Goal: Book appointment/travel/reservation

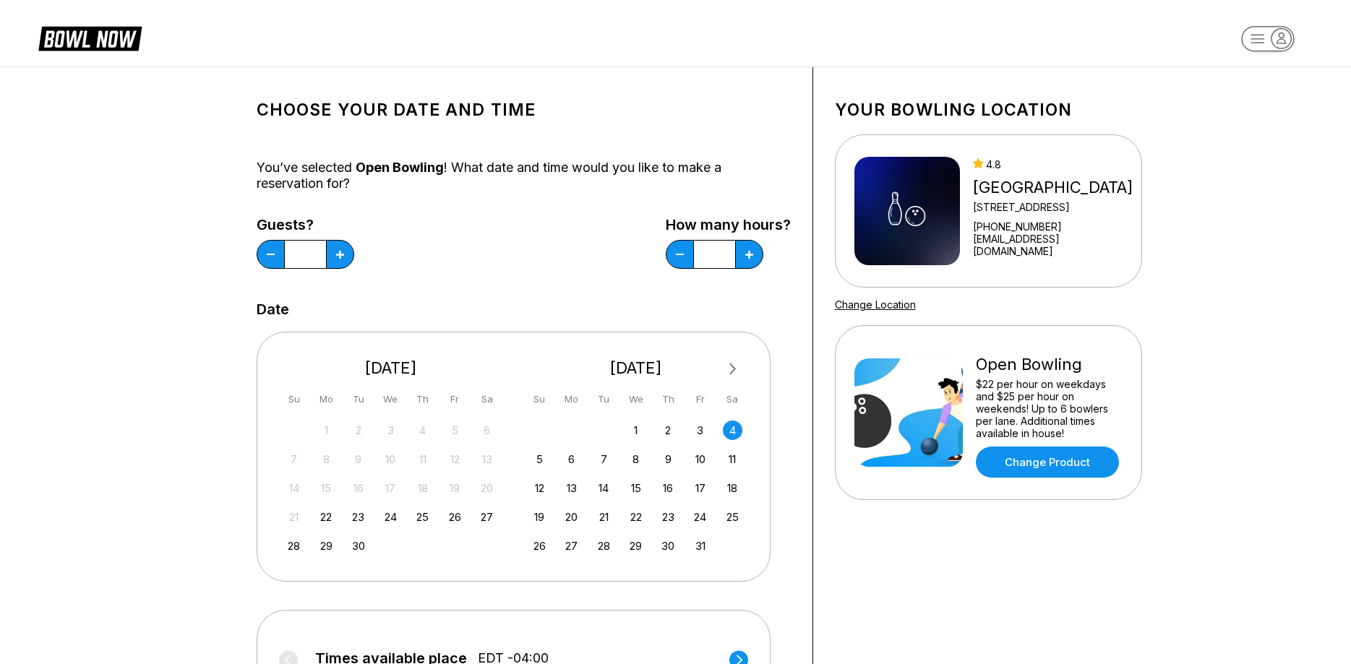
click at [732, 429] on div "4" at bounding box center [733, 431] width 20 height 20
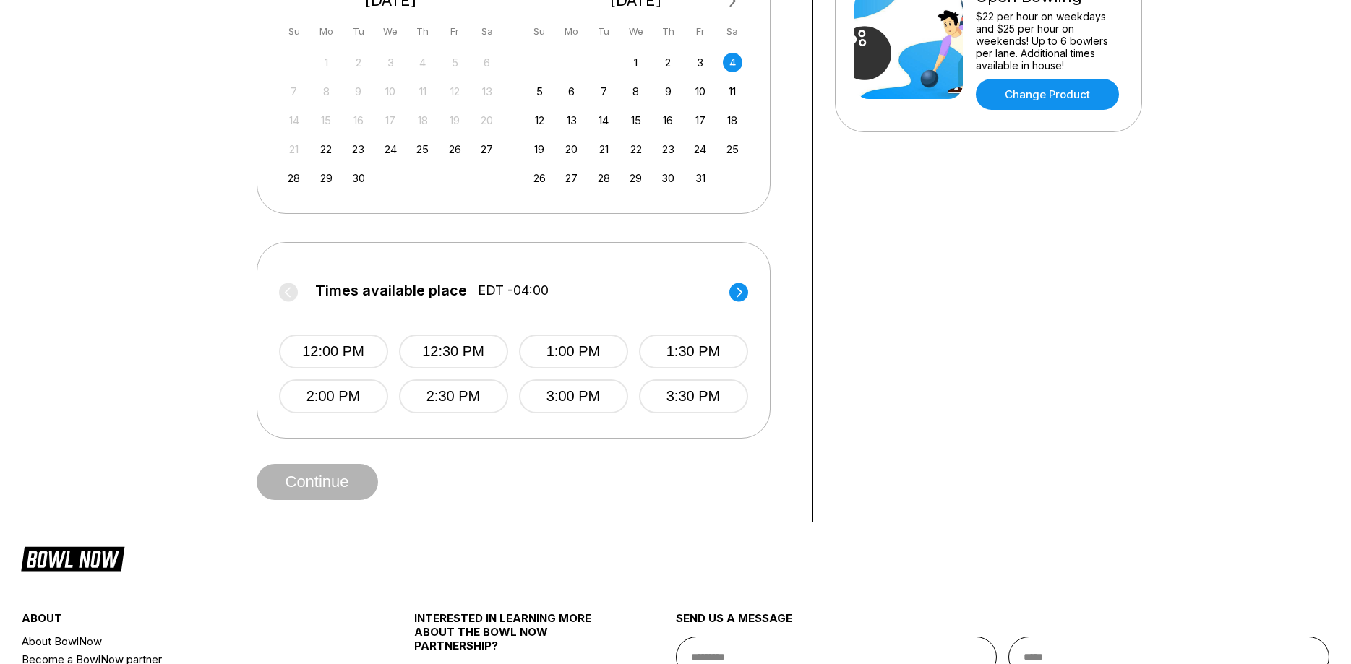
scroll to position [369, 0]
click at [438, 400] on button "2:30 PM" at bounding box center [453, 396] width 109 height 34
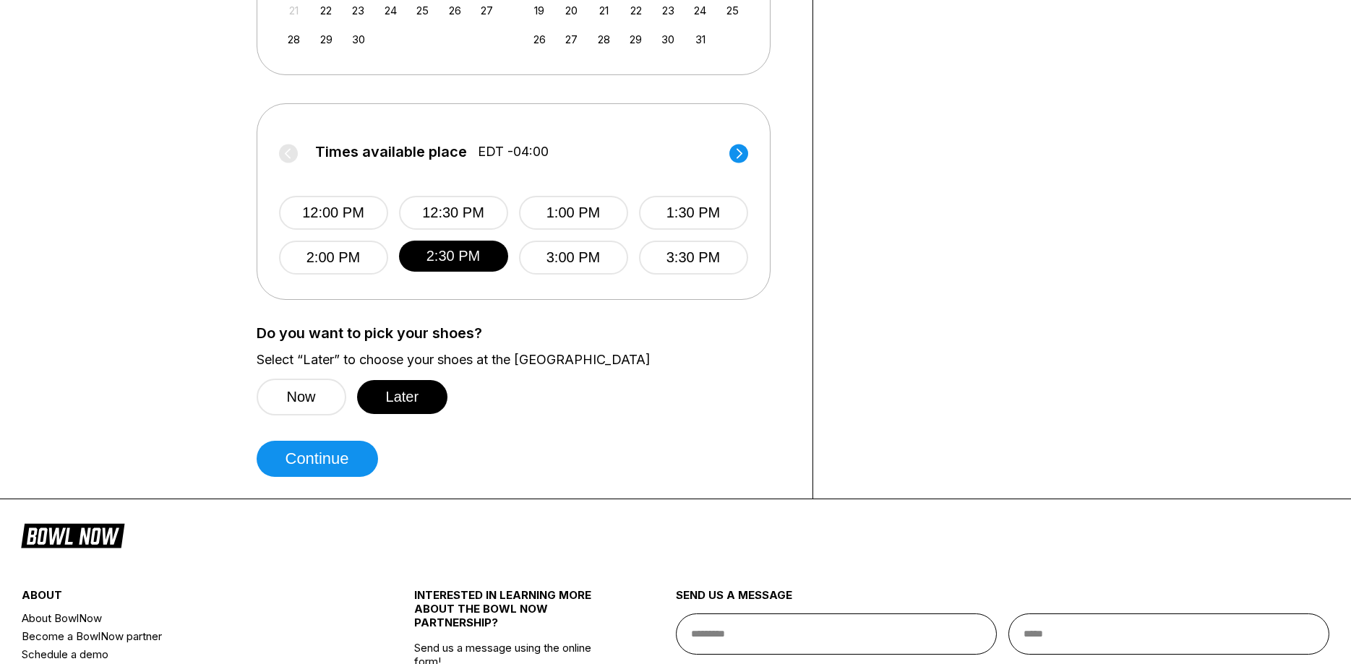
scroll to position [516, 0]
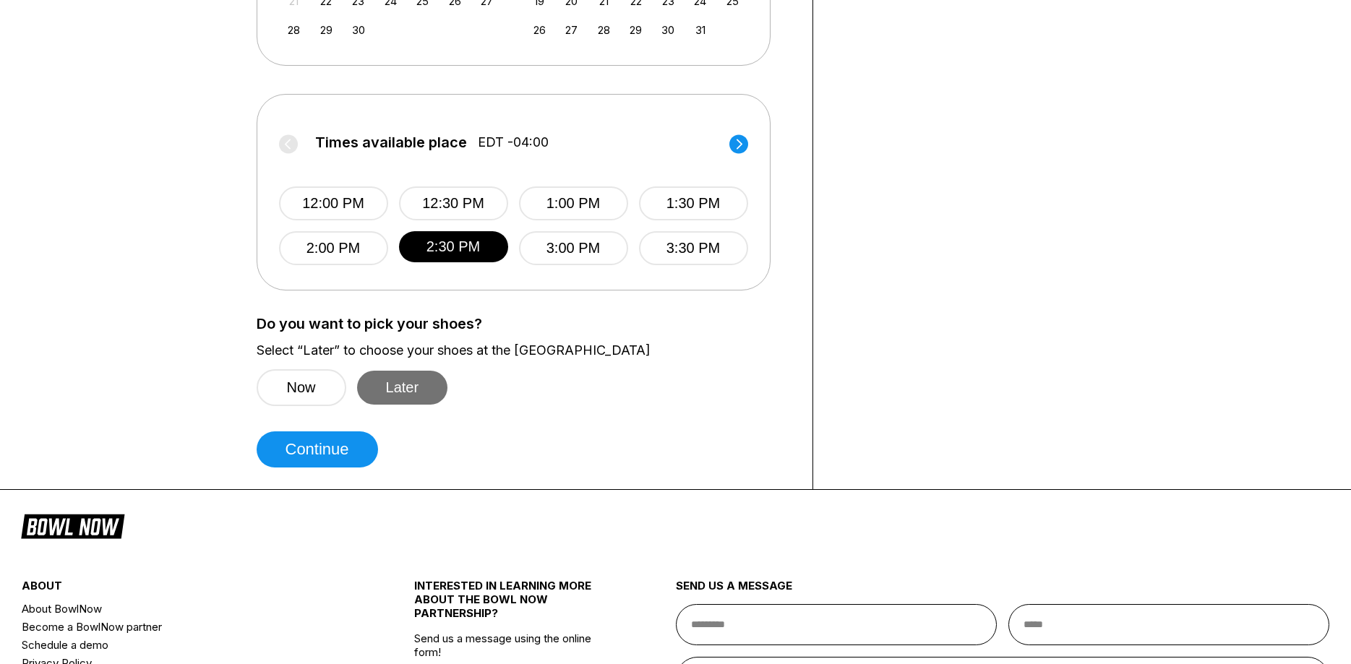
click at [403, 385] on button "Later" at bounding box center [402, 388] width 91 height 34
click at [317, 447] on button "Continue" at bounding box center [317, 449] width 121 height 36
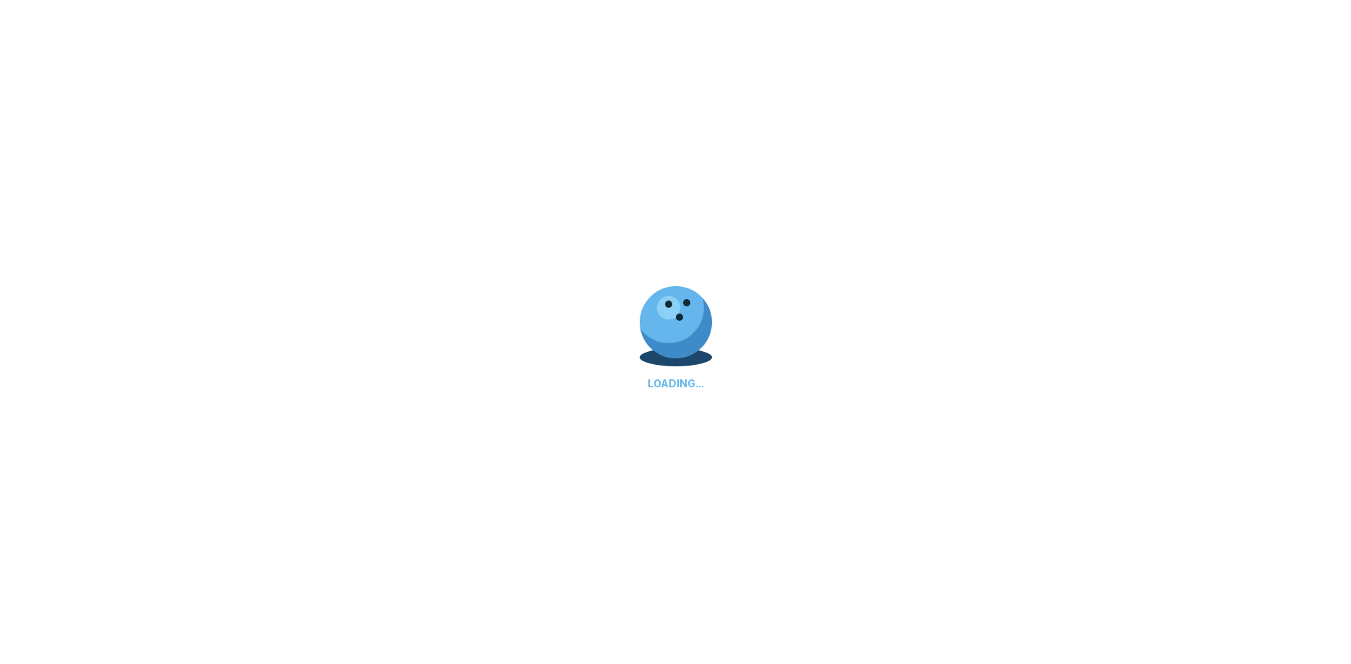
select select "**"
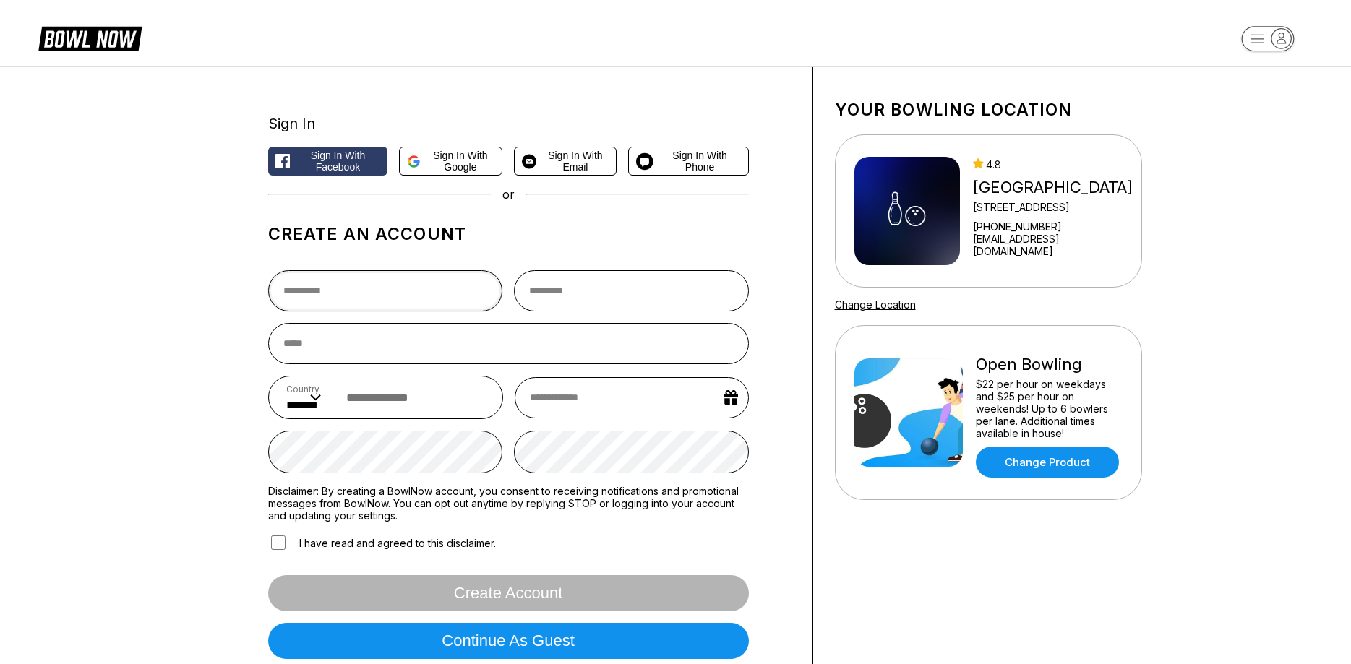
click at [308, 290] on input "text" at bounding box center [385, 290] width 235 height 41
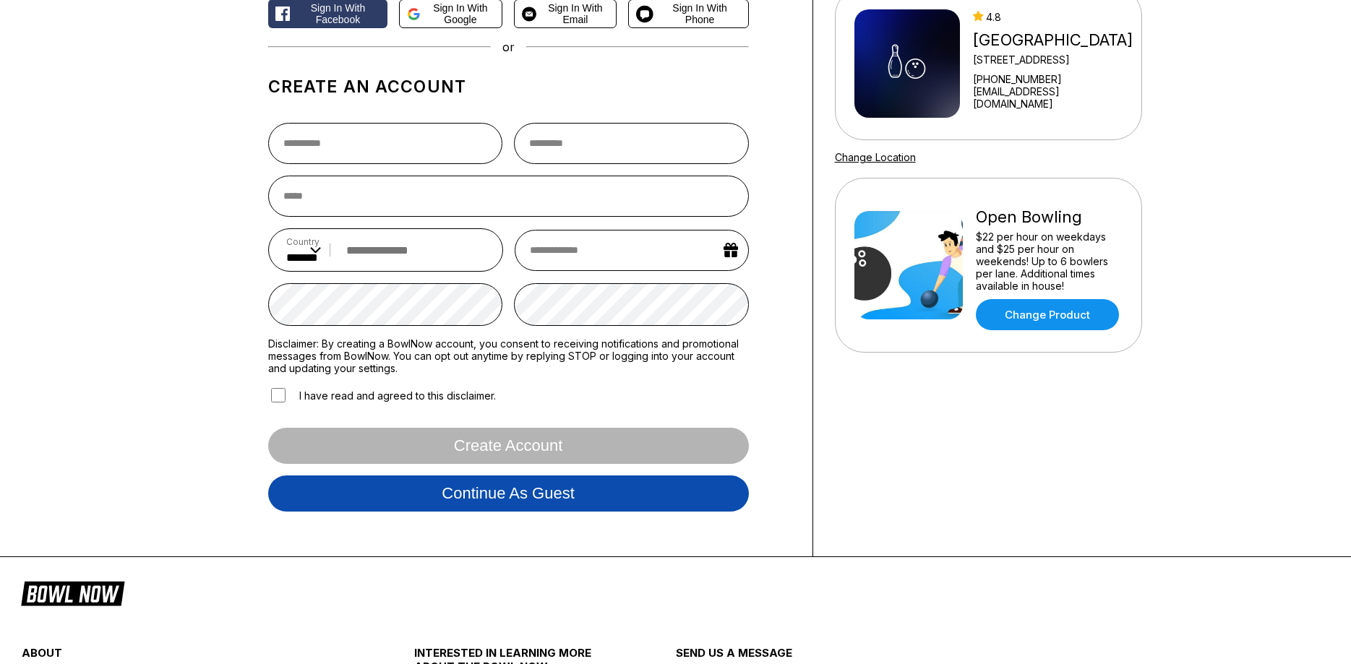
click at [426, 496] on button "Continue as guest" at bounding box center [508, 493] width 481 height 36
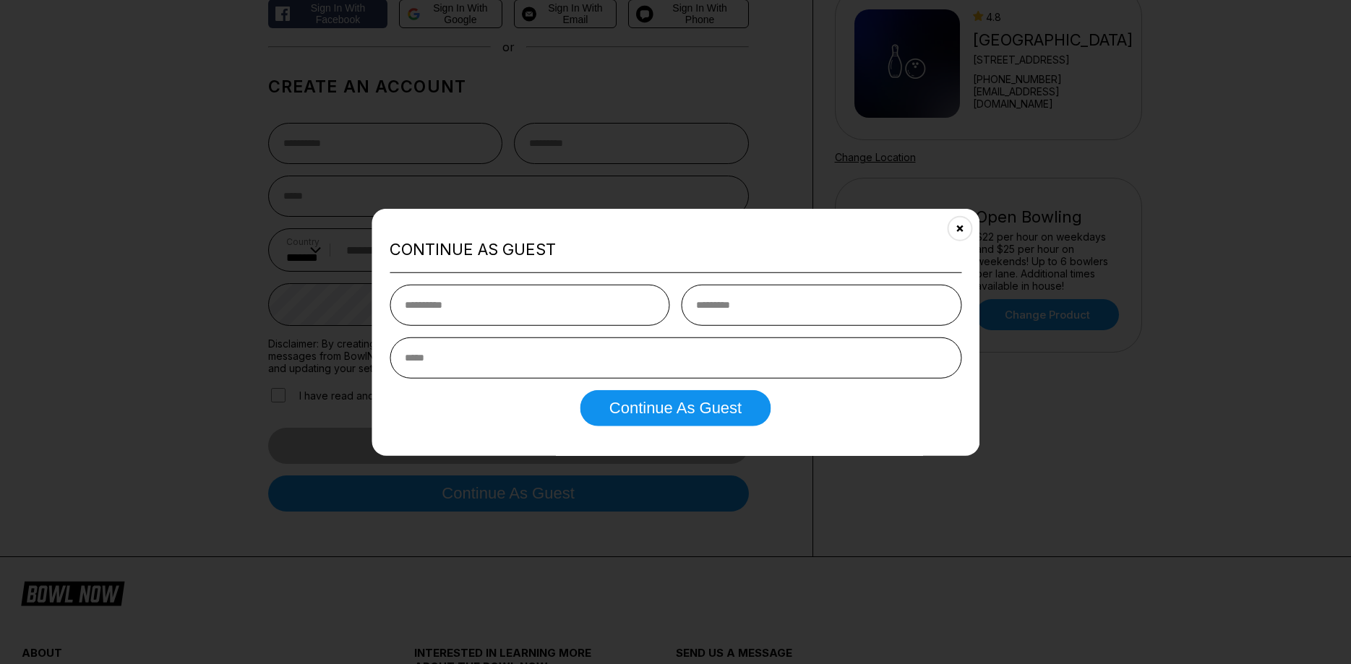
click at [429, 285] on input "text" at bounding box center [529, 305] width 280 height 41
click at [423, 306] on input "text" at bounding box center [529, 305] width 280 height 41
type input "********"
click at [726, 313] on input "text" at bounding box center [821, 305] width 280 height 41
type input "*******"
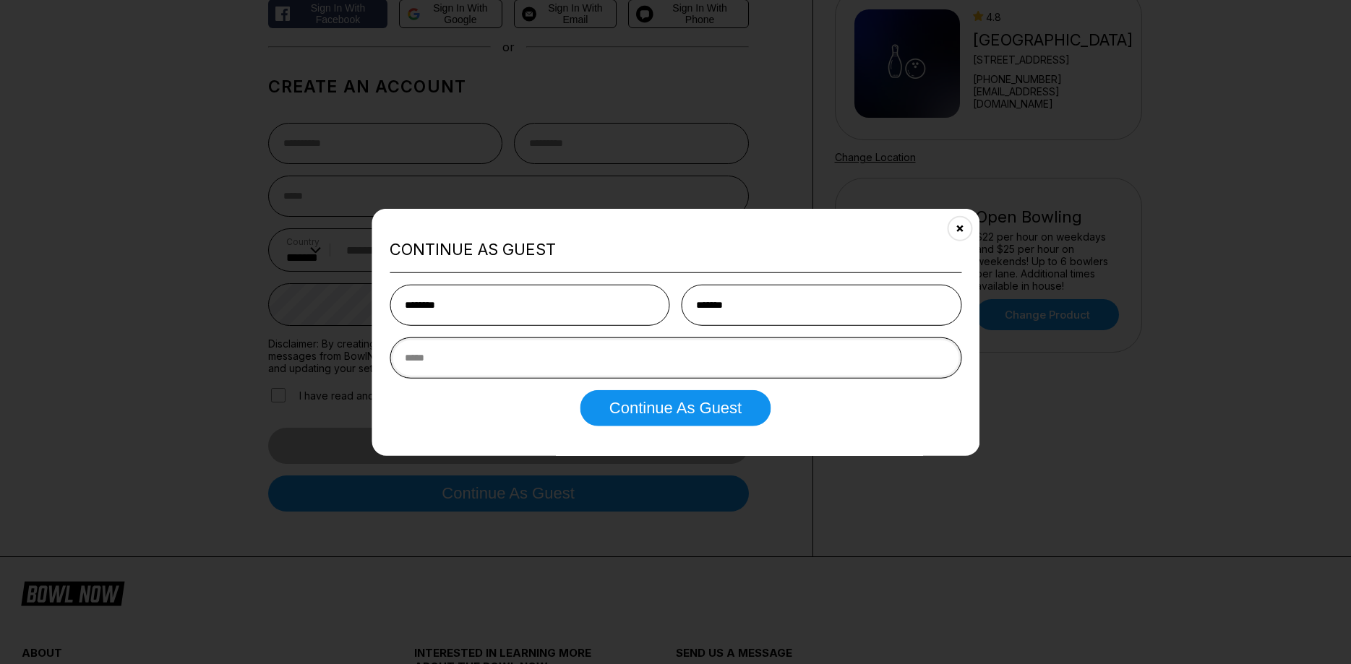
click at [525, 369] on input "email" at bounding box center [675, 357] width 572 height 41
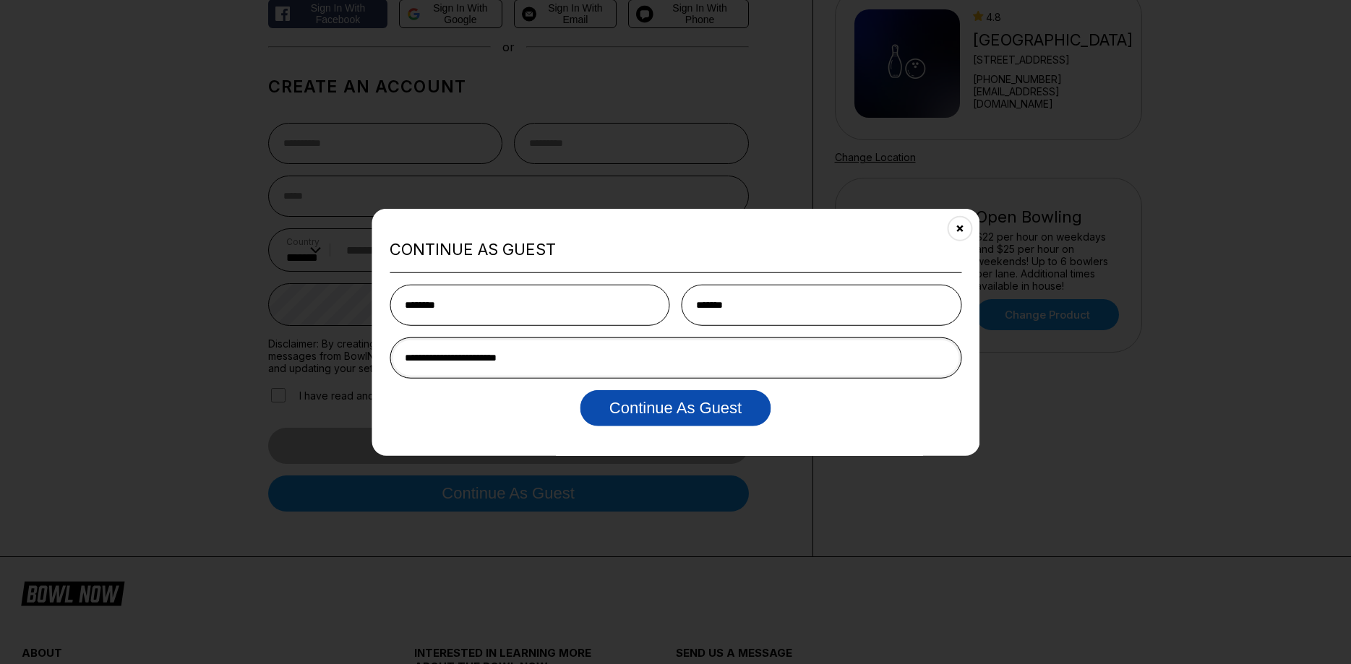
type input "**********"
click at [676, 413] on button "Continue as Guest" at bounding box center [675, 408] width 190 height 36
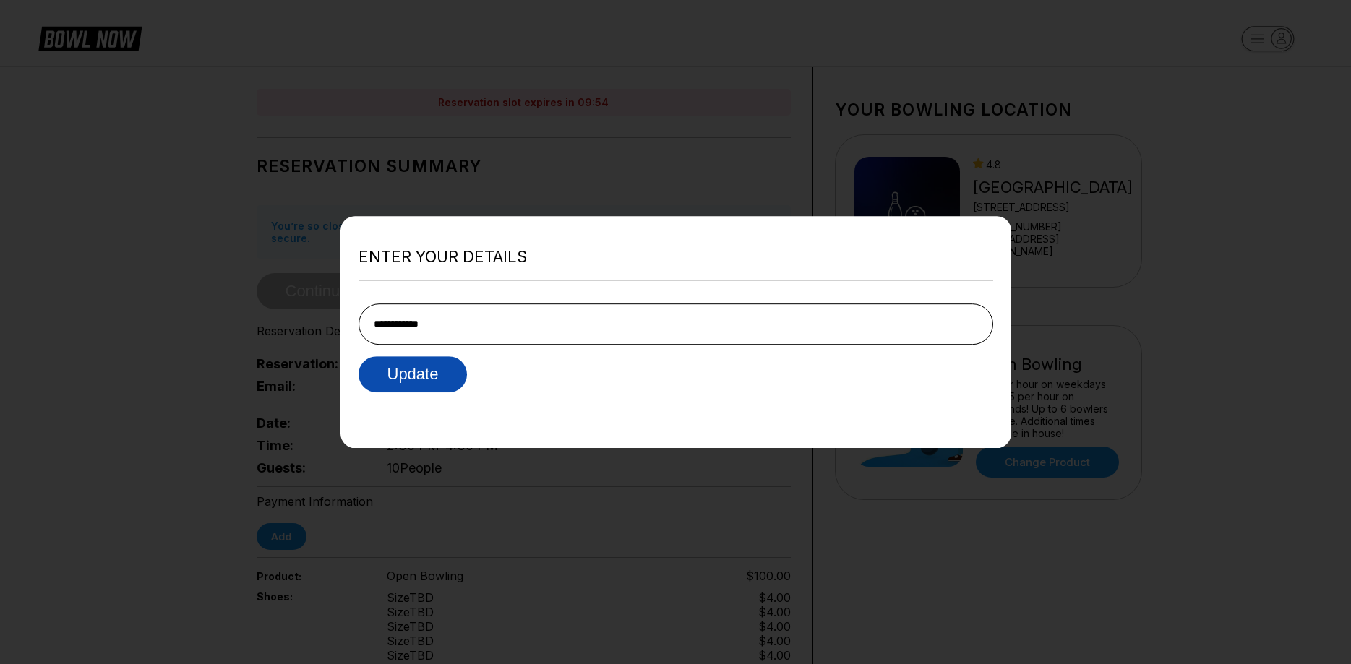
type input "**********"
click at [397, 380] on button "Update" at bounding box center [412, 374] width 109 height 36
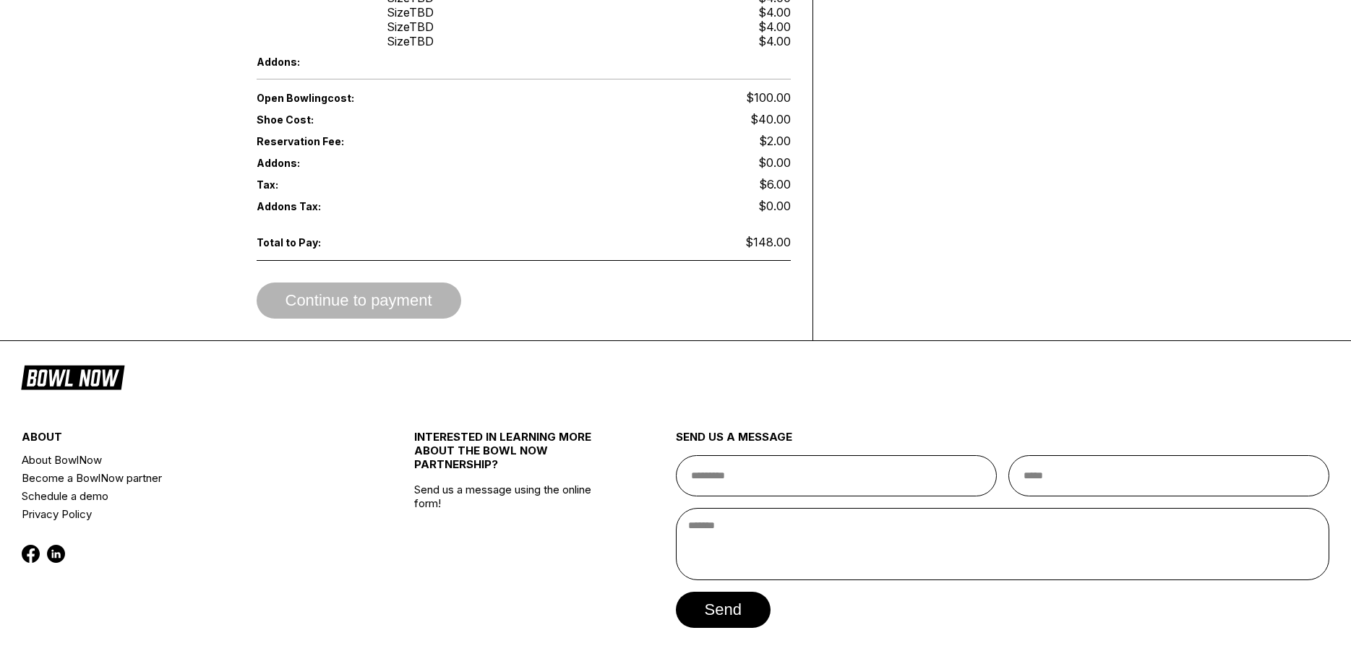
scroll to position [741, 0]
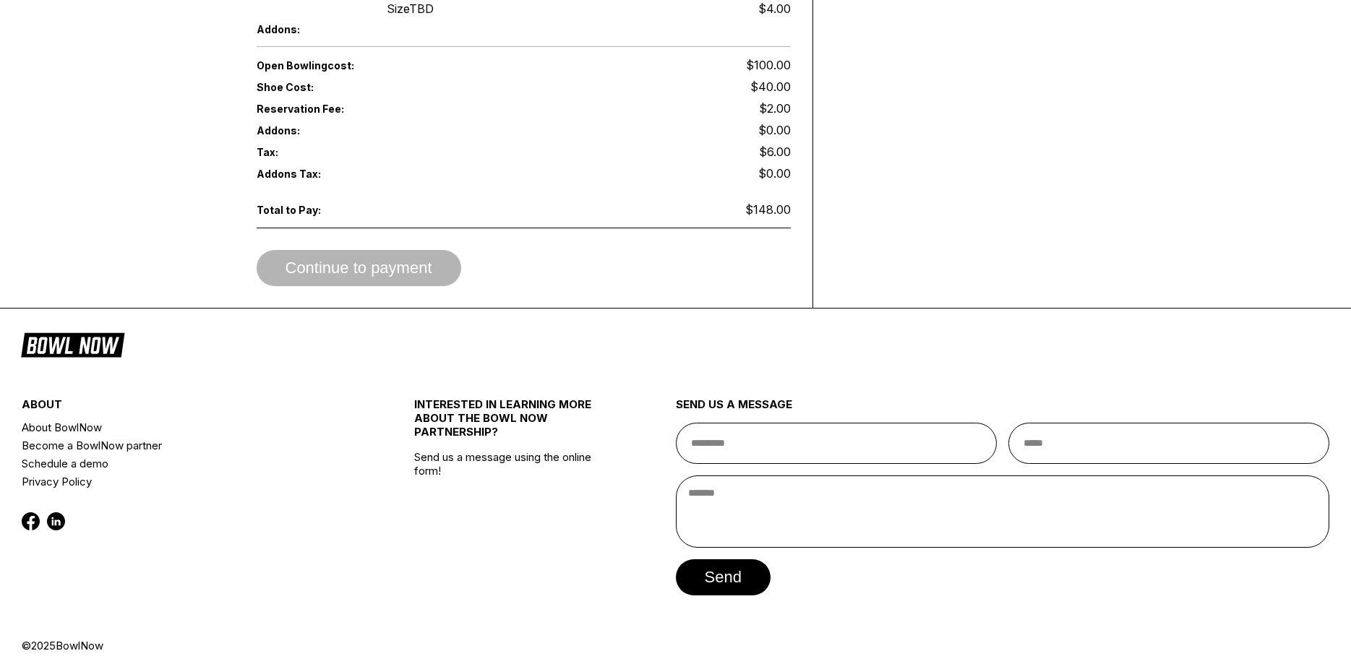
click at [361, 254] on div "Continue to payment" at bounding box center [524, 268] width 534 height 36
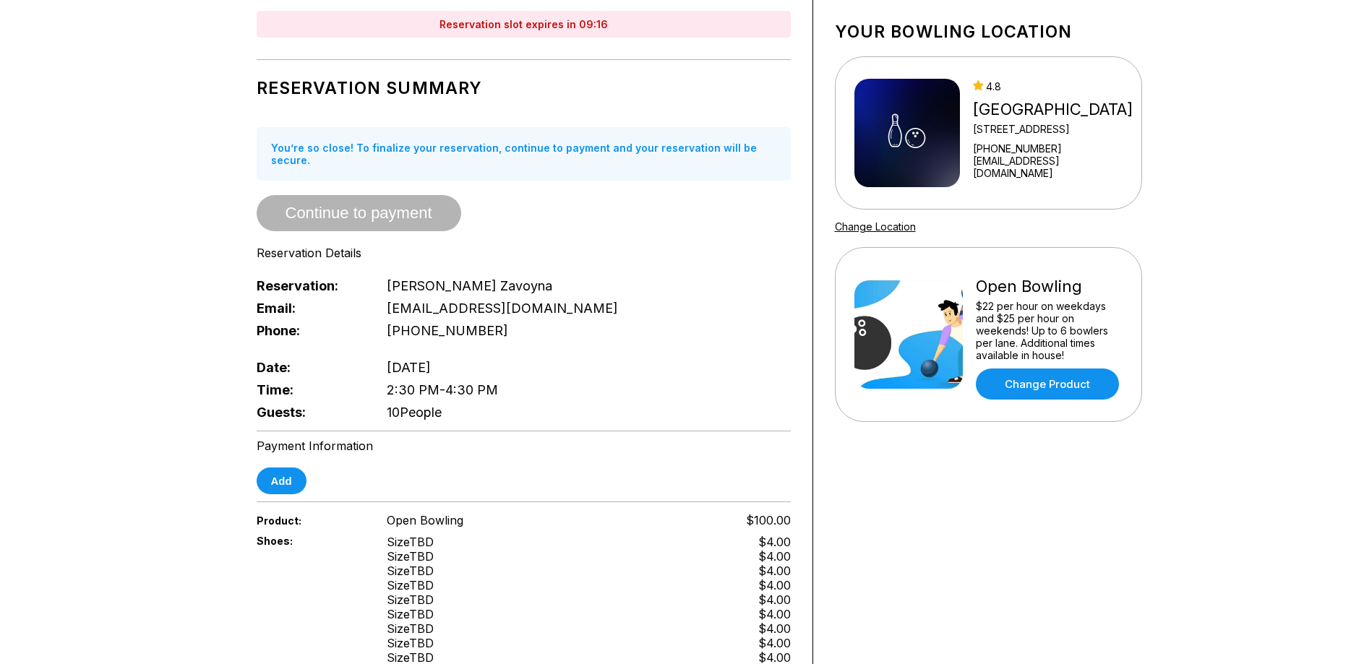
scroll to position [0, 0]
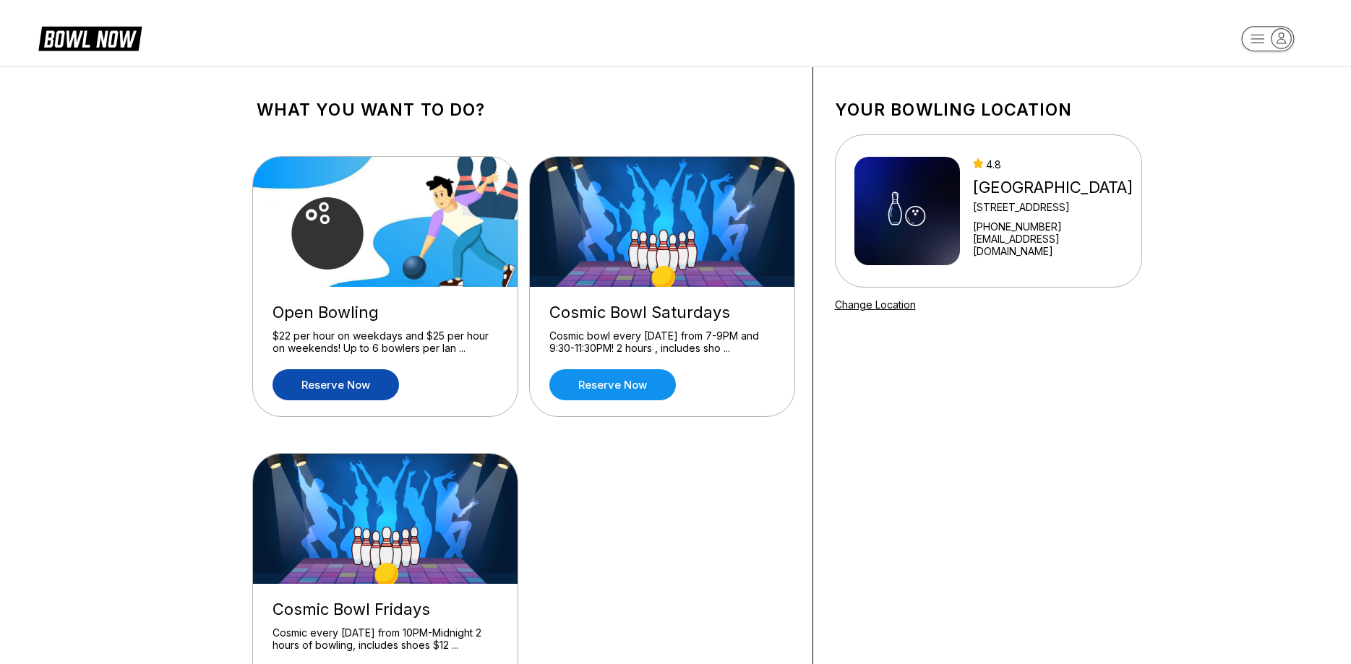
click at [331, 376] on link "Reserve now" at bounding box center [335, 384] width 126 height 31
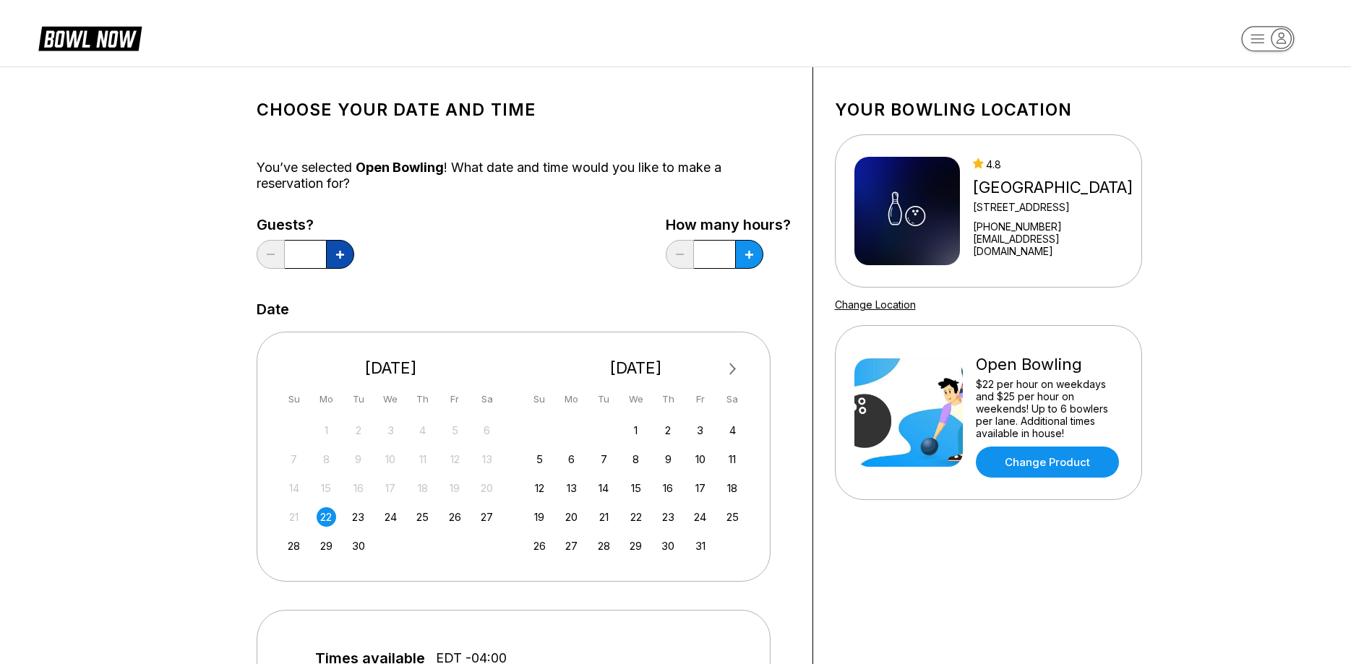
click at [336, 254] on icon at bounding box center [340, 255] width 8 height 8
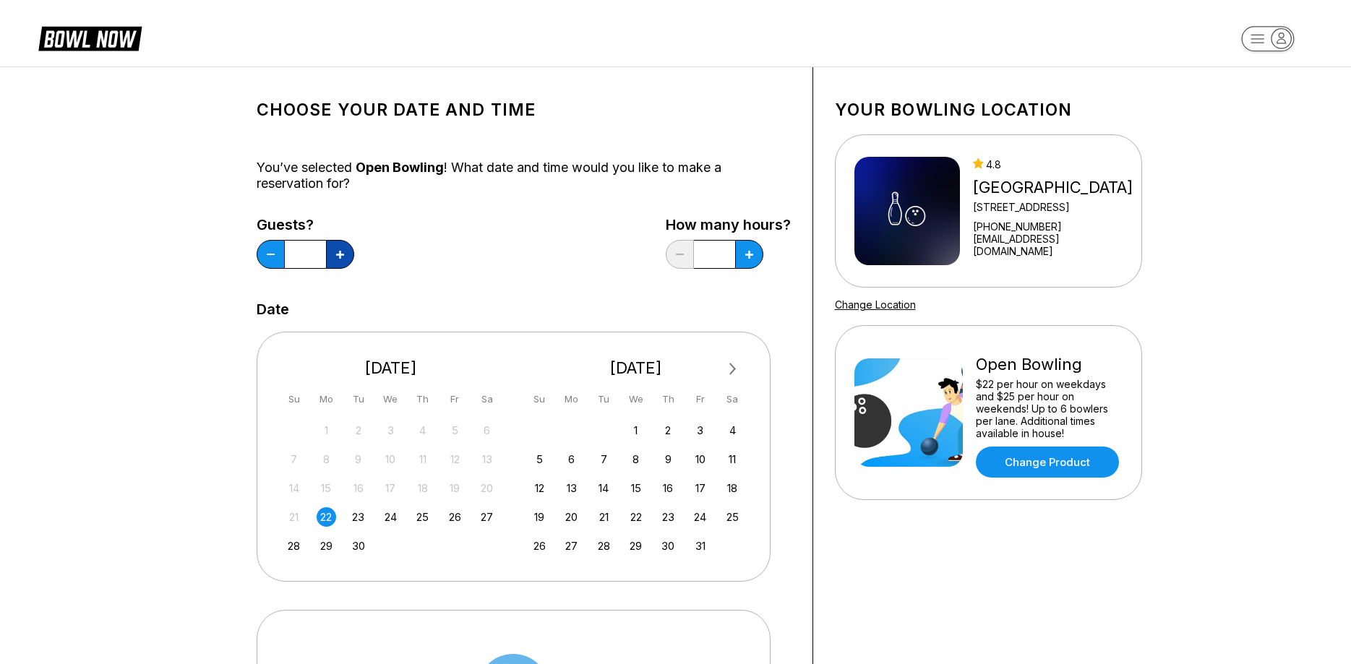
click at [336, 254] on icon at bounding box center [340, 255] width 8 height 8
type input "**"
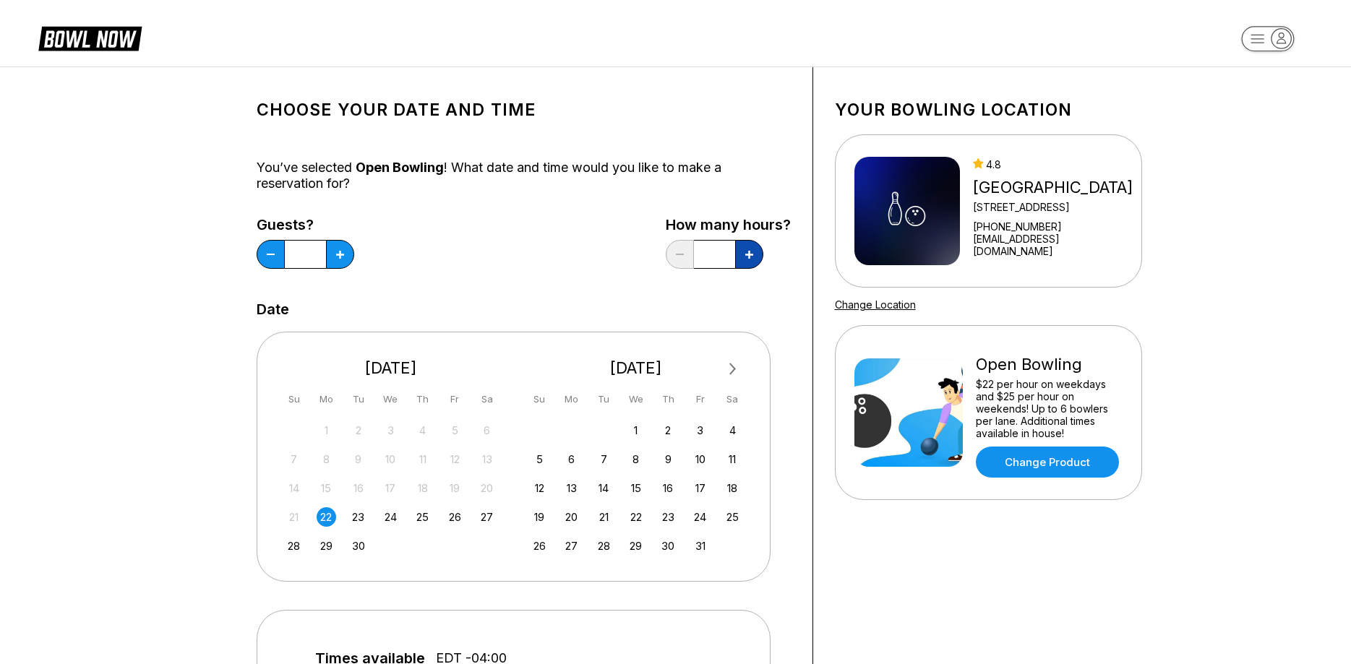
click at [748, 256] on icon at bounding box center [749, 255] width 8 height 8
click at [746, 256] on icon at bounding box center [749, 255] width 8 height 8
type input "*"
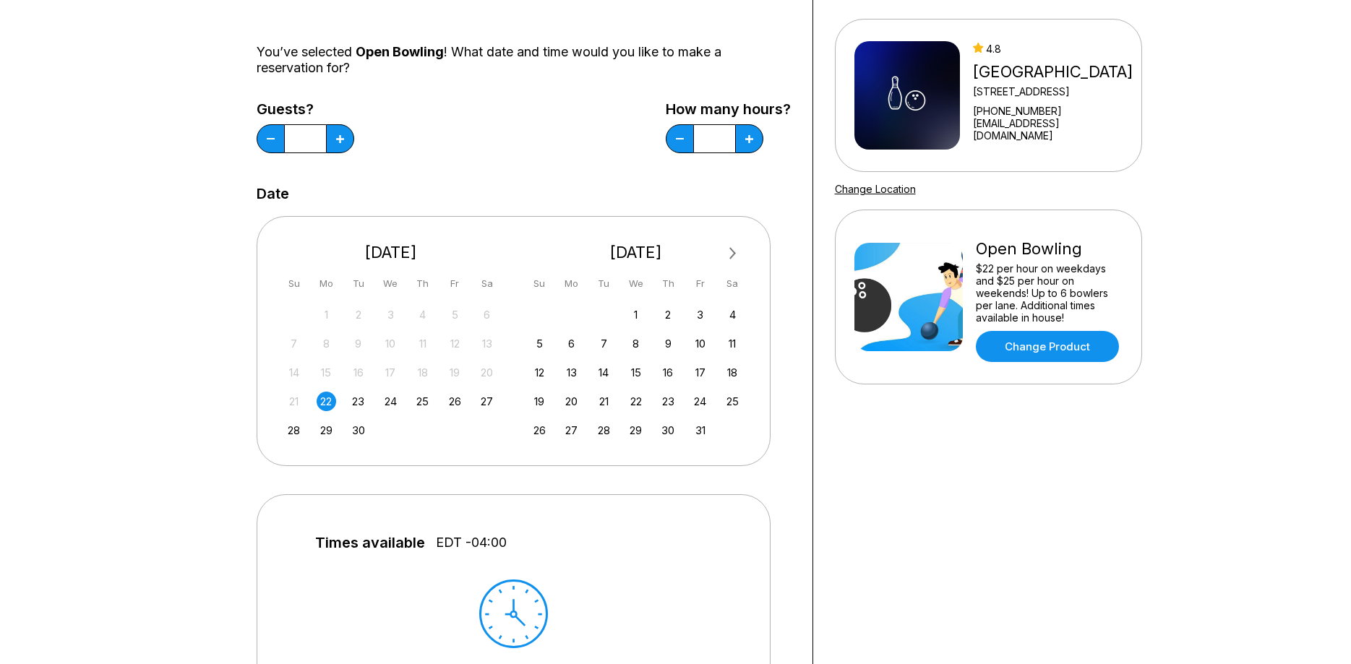
scroll to position [147, 0]
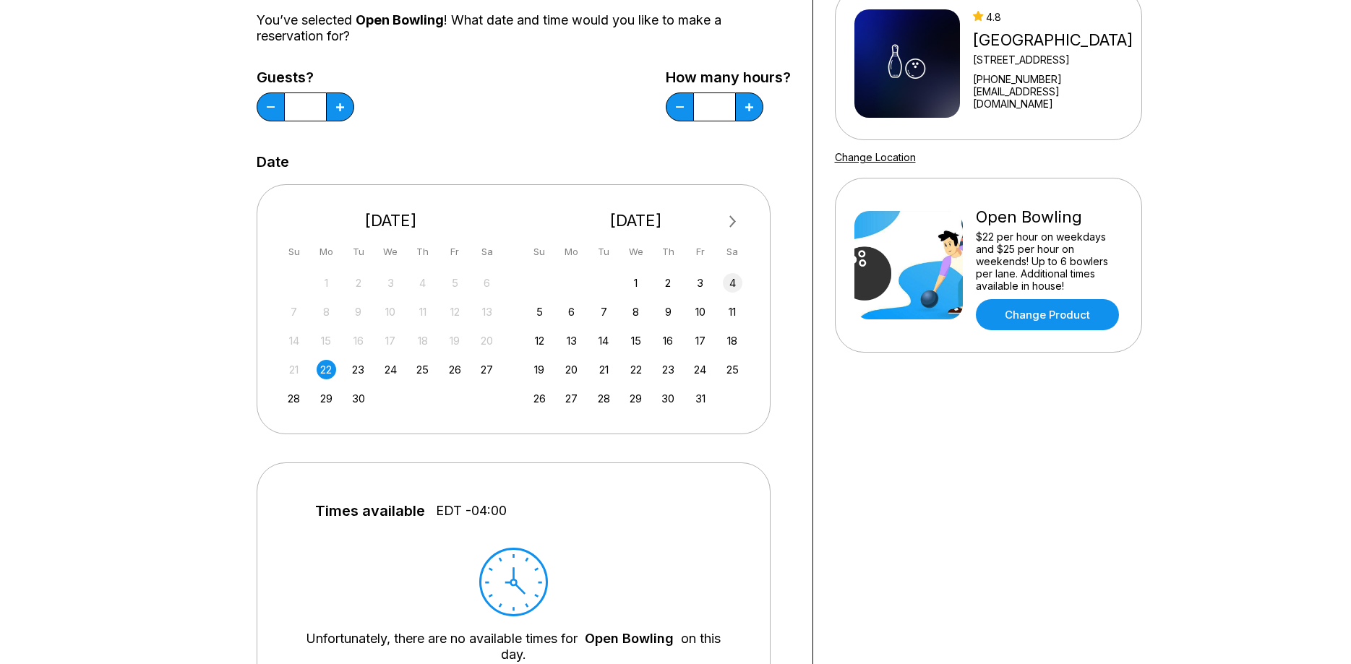
click at [727, 285] on div "4" at bounding box center [733, 283] width 20 height 20
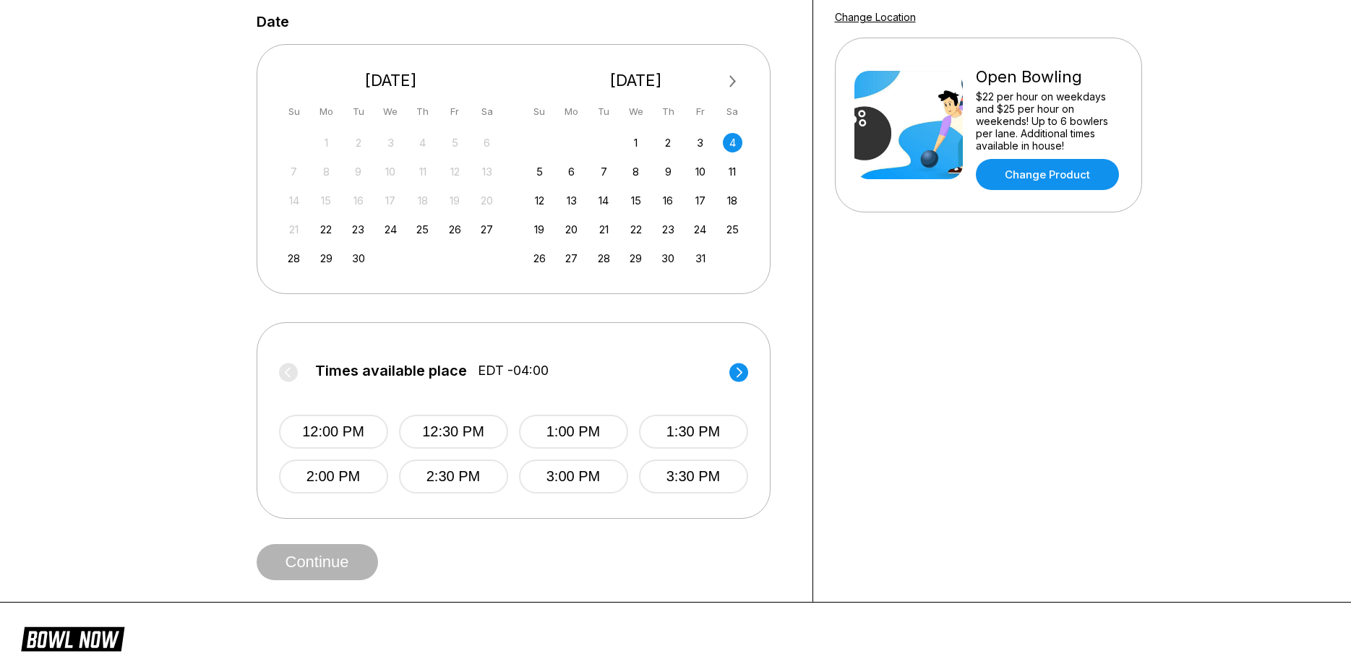
scroll to position [295, 0]
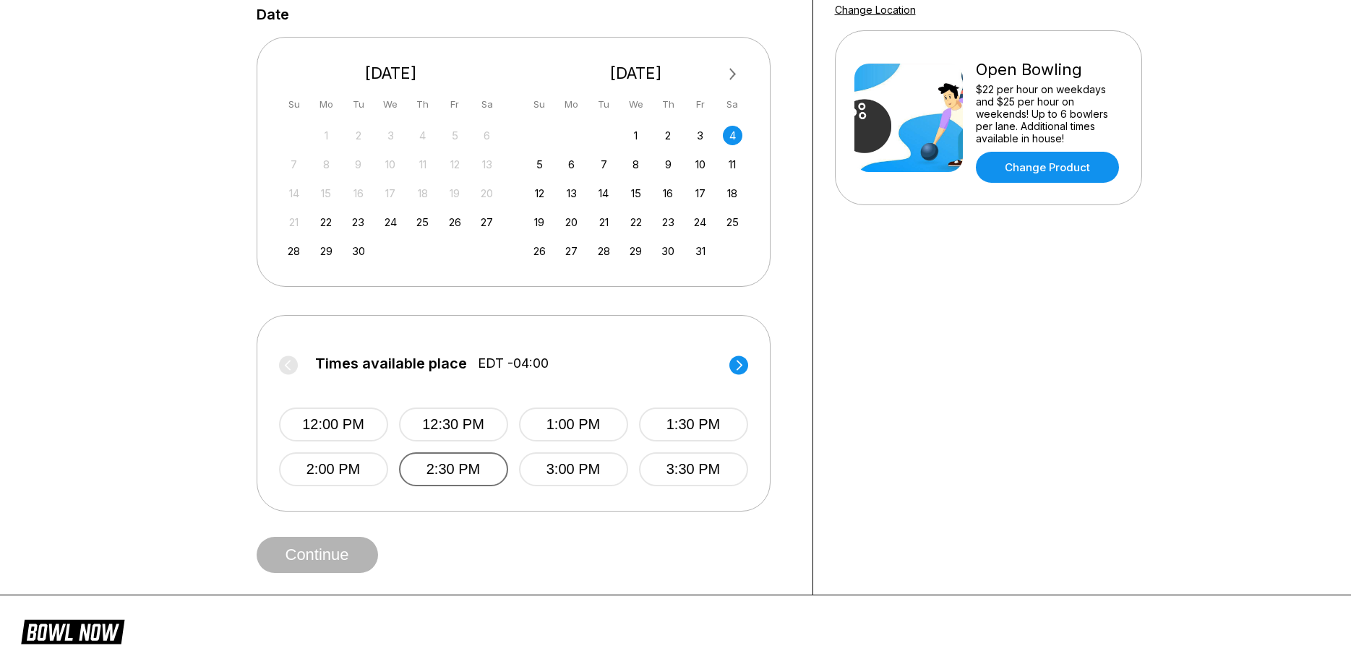
click at [447, 468] on button "2:30 PM" at bounding box center [453, 469] width 109 height 34
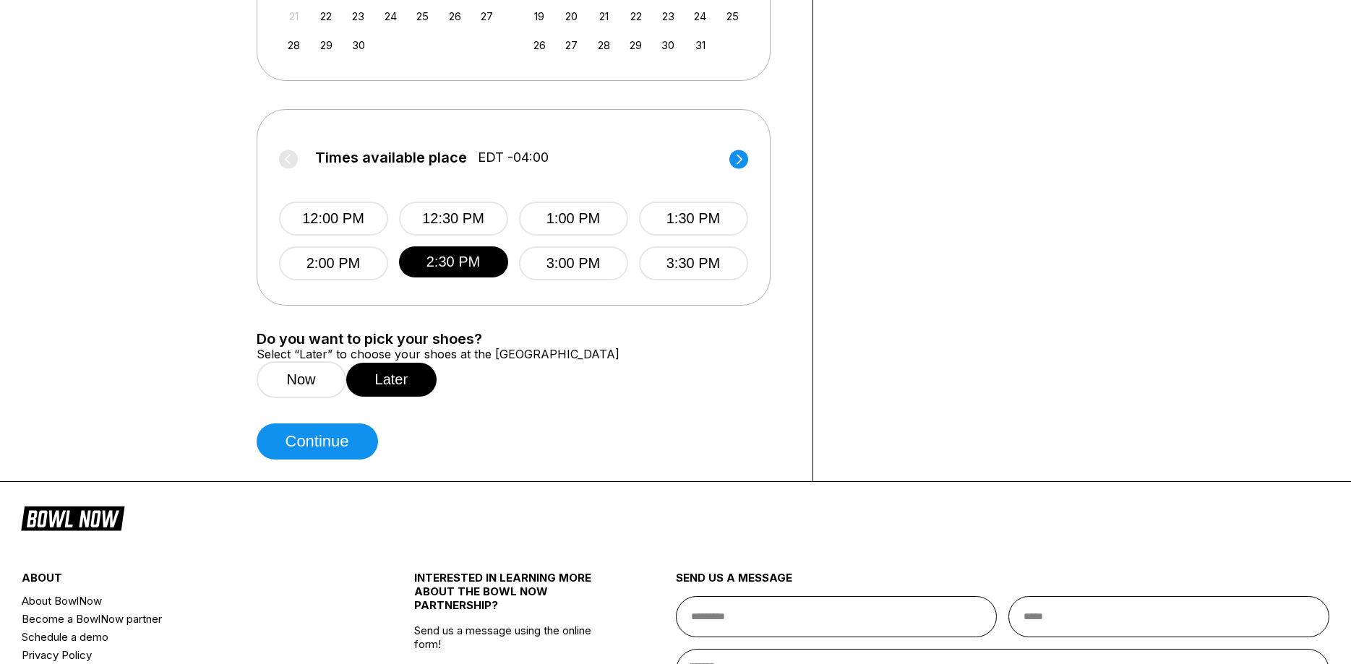
scroll to position [516, 0]
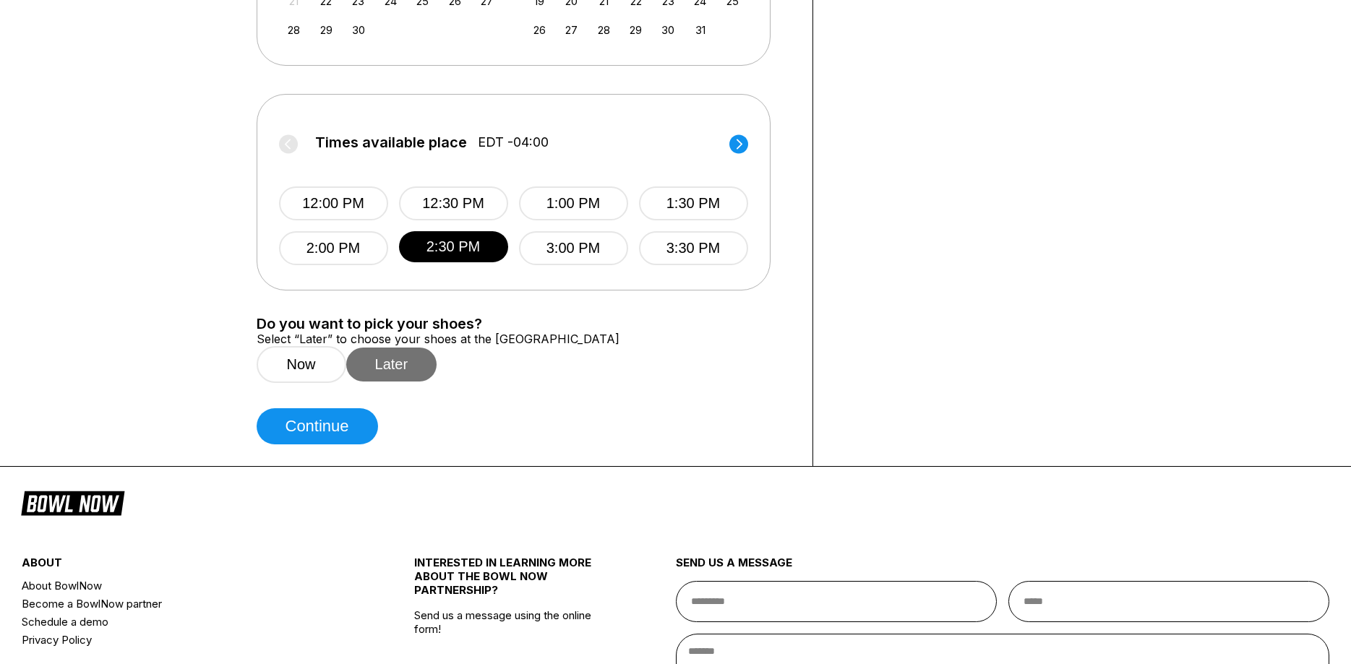
click at [423, 382] on button "Later" at bounding box center [391, 365] width 91 height 34
click at [336, 444] on button "Continue" at bounding box center [317, 426] width 121 height 36
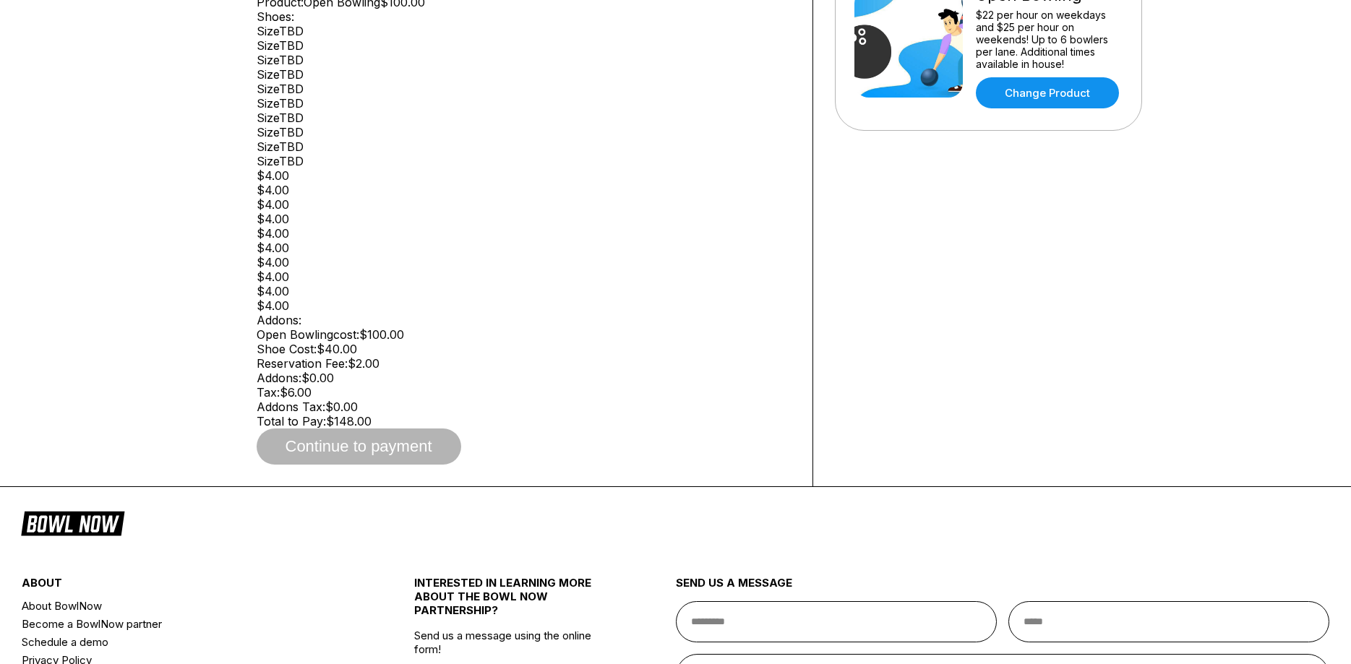
scroll to position [442, 0]
